Goal: Complete application form

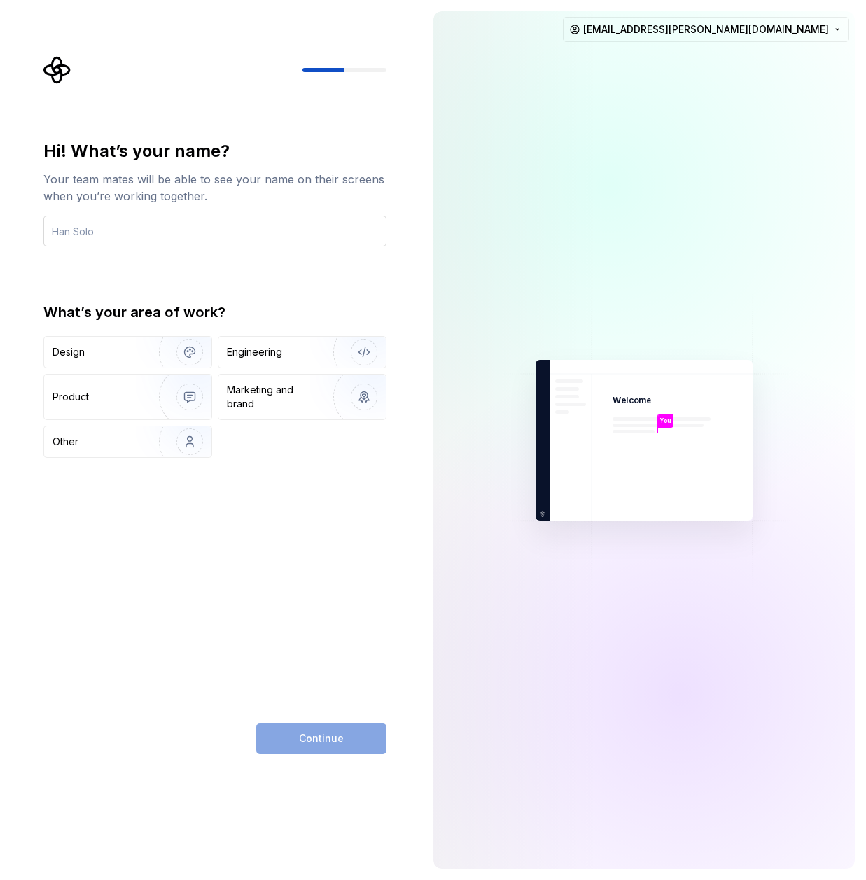
click at [113, 239] on input "text" at bounding box center [214, 231] width 343 height 31
type input "ש"
type input "[PERSON_NAME][DEMOGRAPHIC_DATA]"
click at [127, 358] on div "Design" at bounding box center [97, 352] width 88 height 14
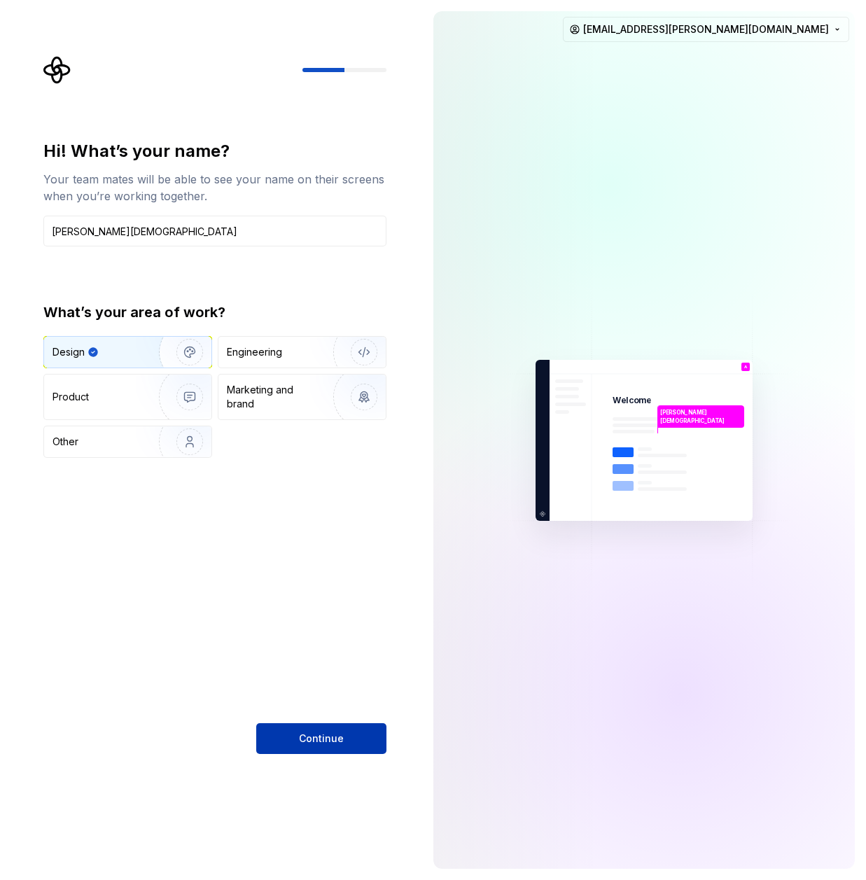
click at [293, 726] on button "Continue" at bounding box center [321, 738] width 130 height 31
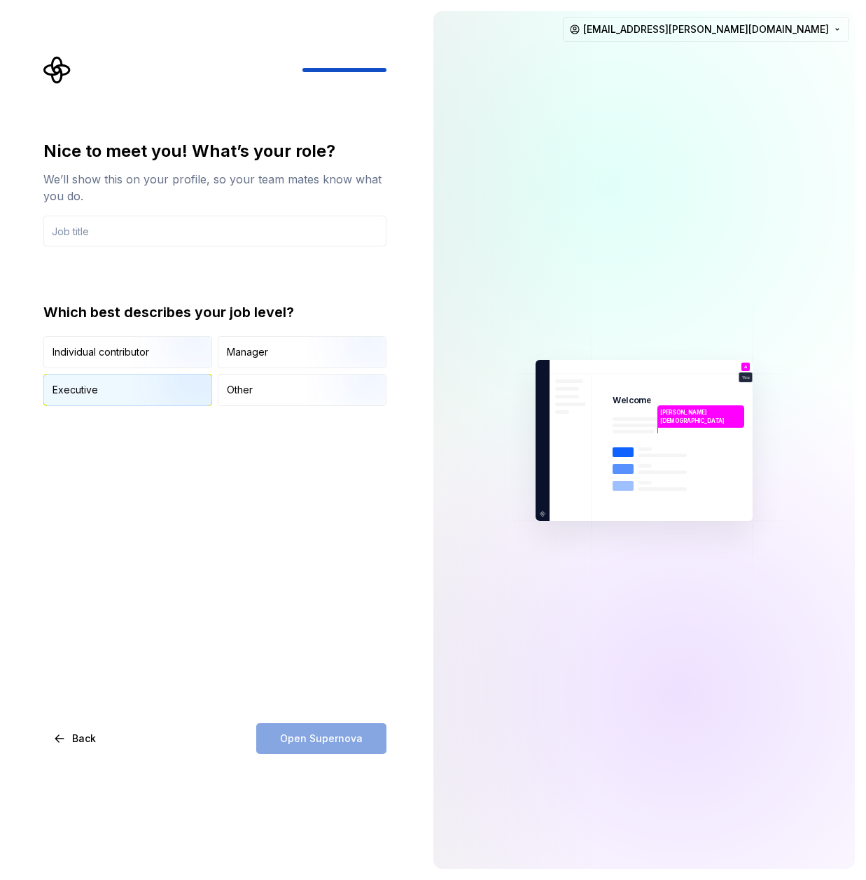
type input "d"
type input "Senior Product Design Director"
click at [101, 374] on button "Executive" at bounding box center [127, 390] width 169 height 32
click at [303, 744] on span "Open Supernova" at bounding box center [321, 739] width 83 height 14
